Goal: Task Accomplishment & Management: Manage account settings

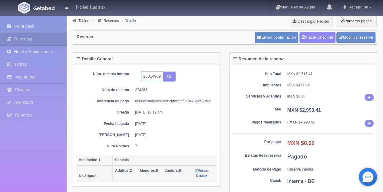
click at [160, 78] on input "2301490928 Expedia" at bounding box center [152, 77] width 22 height 10
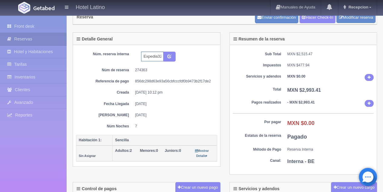
scroll to position [0, 25]
type input "2301490928 Expedia322"
click at [168, 54] on icon "submit" at bounding box center [169, 56] width 4 height 4
click at [25, 23] on link "Front desk" at bounding box center [33, 26] width 67 height 12
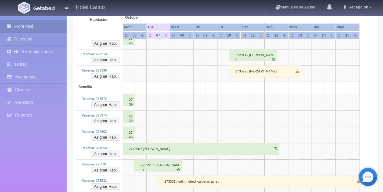
scroll to position [827, 0]
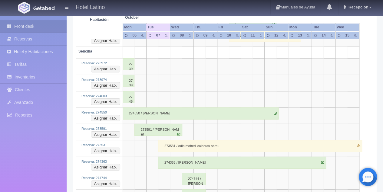
click at [175, 140] on div "273531 / odin mohedi calderas abreu" at bounding box center [260, 146] width 204 height 12
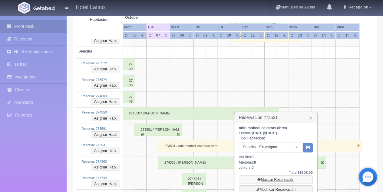
click at [273, 179] on link "Mostrar Reservación" at bounding box center [276, 180] width 74 height 8
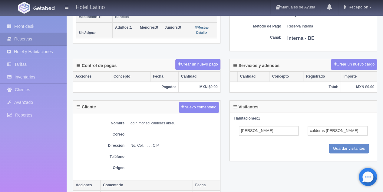
scroll to position [101, 0]
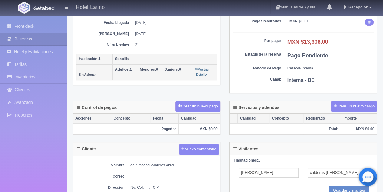
click at [360, 44] on dd "MXN $13,608.00" at bounding box center [330, 42] width 87 height 8
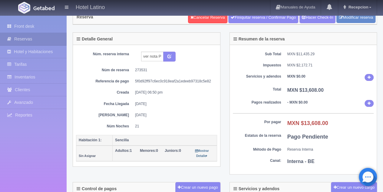
scroll to position [1, 0]
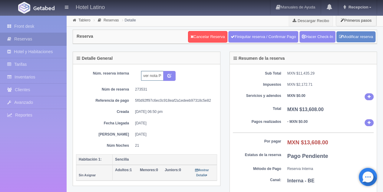
click at [162, 78] on input "ver nota PROMOCION REDES" at bounding box center [152, 76] width 22 height 10
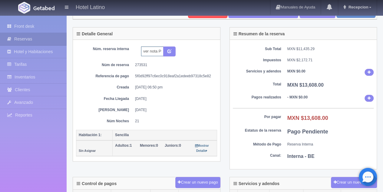
scroll to position [21, 0]
